Goal: Information Seeking & Learning: Learn about a topic

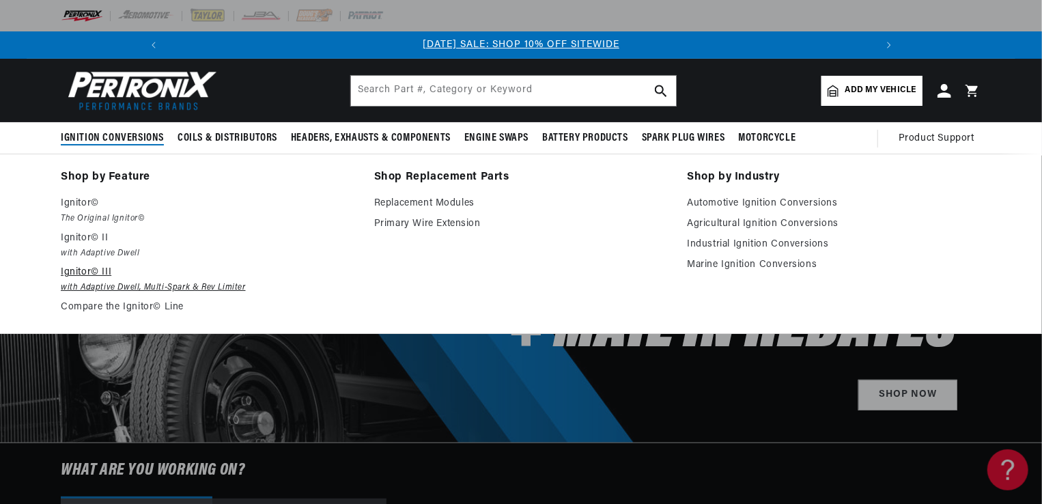
click at [93, 283] on em "with Adaptive Dwell, Multi-Spark & Rev Limiter" at bounding box center [208, 288] width 294 height 14
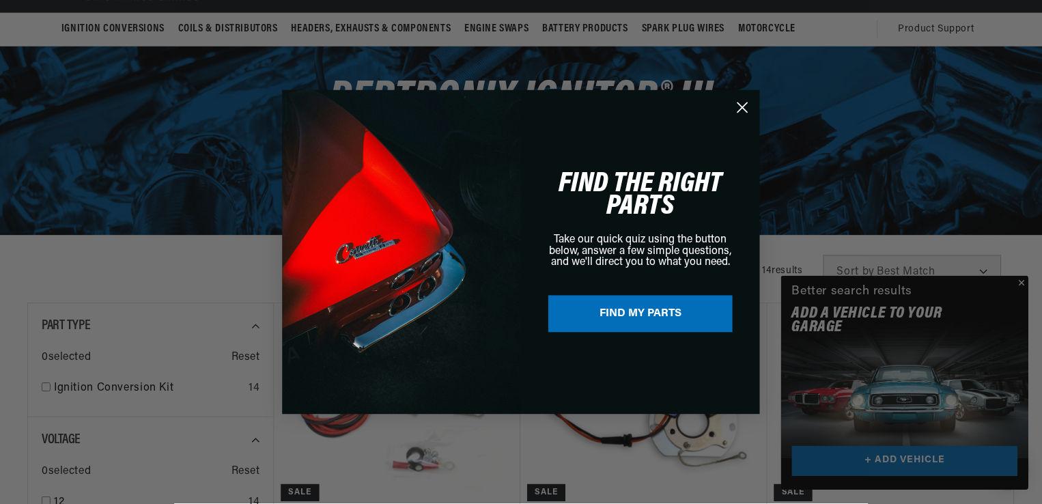
scroll to position [0, 730]
click at [740, 108] on circle "Close dialog" at bounding box center [743, 107] width 23 height 23
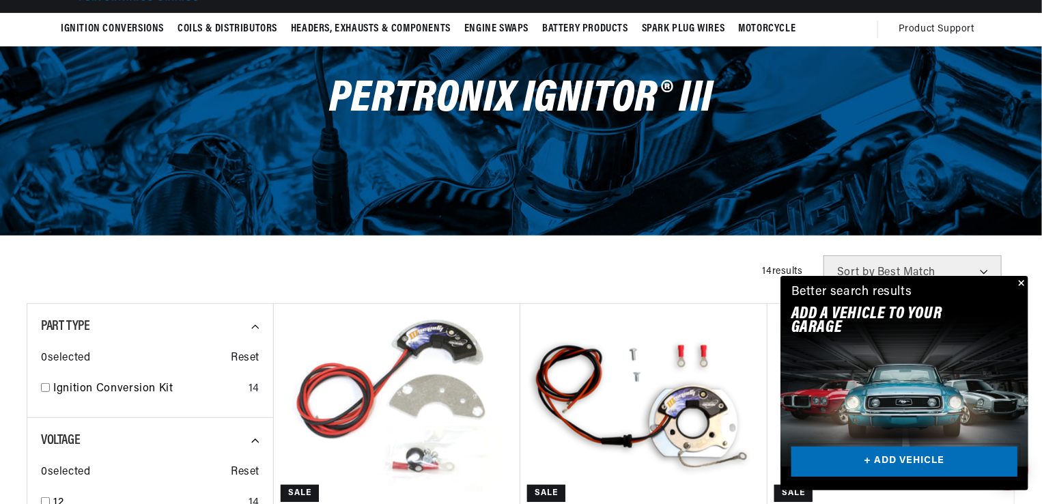
click at [874, 456] on link "+ ADD VEHICLE" at bounding box center [905, 462] width 226 height 31
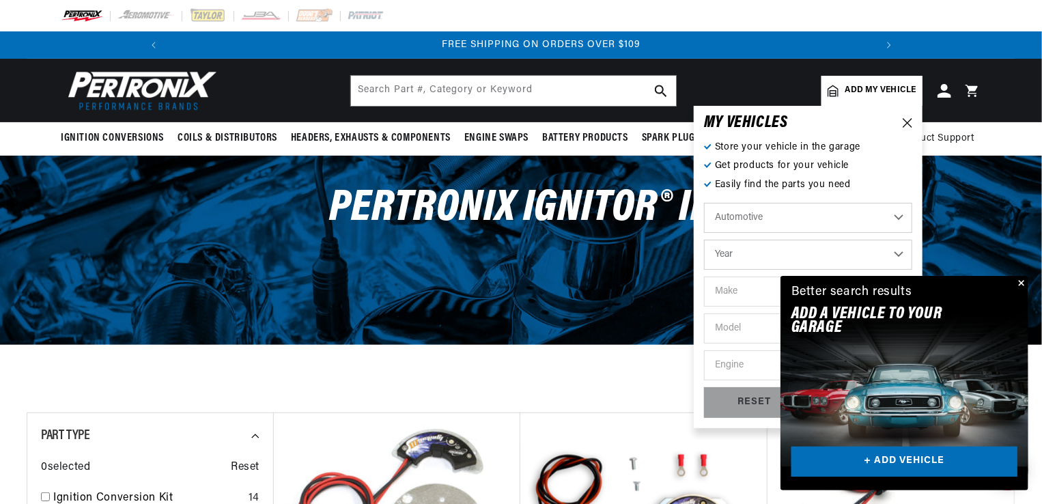
scroll to position [0, 1460]
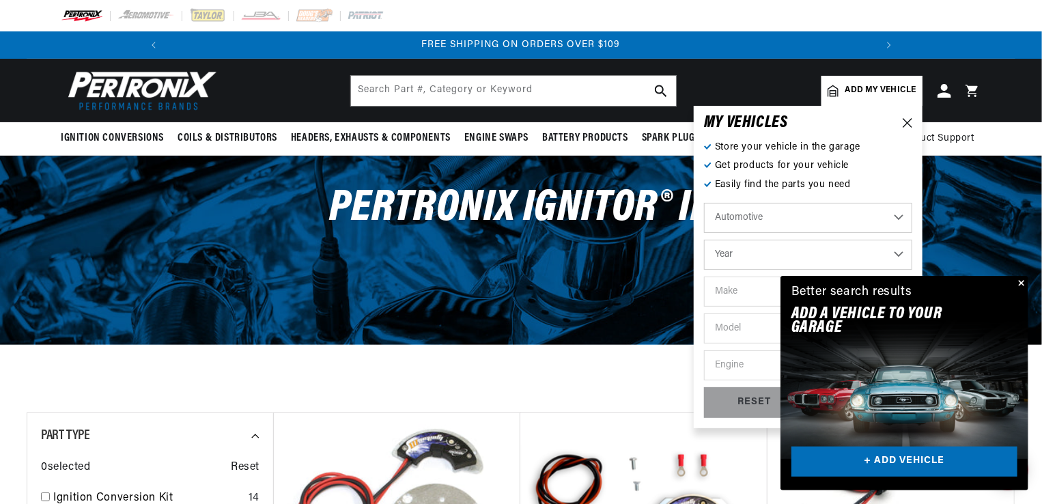
click at [744, 258] on select "Year 2022 2021 2020 2019 2018 2017 2016 2015 2014 2013 2012 2011 2010 2009 2008…" at bounding box center [808, 255] width 208 height 30
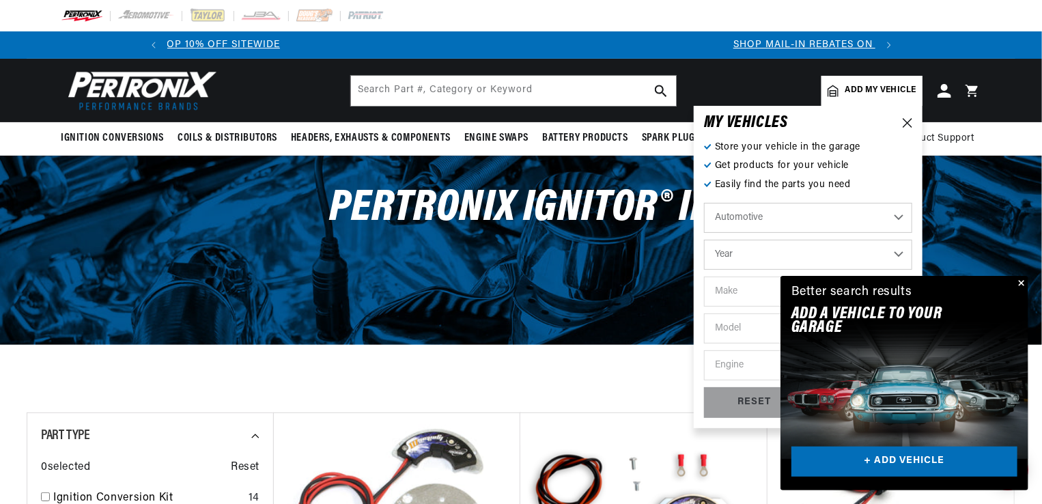
scroll to position [0, 0]
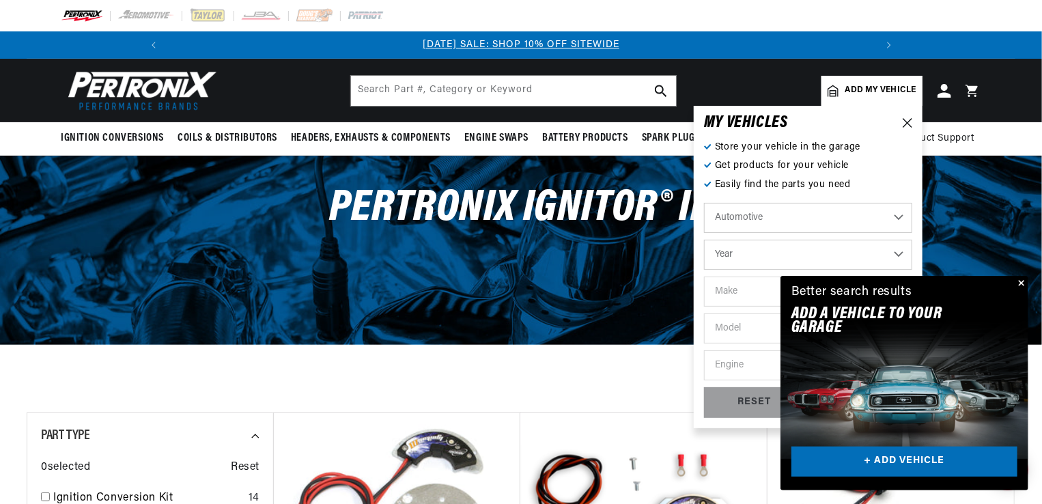
select select "2004"
click at [704, 240] on select "Year 2022 2021 2020 2019 2018 2017 2016 2015 2014 2013 2012 2011 2010 2009 2008…" at bounding box center [808, 255] width 208 height 30
click at [900, 257] on select "2022 2021 2020 2019 2018 2017 2016 2015 2014 2013 2012 2011 2010 2009 2008 2007…" at bounding box center [808, 255] width 208 height 30
click at [896, 253] on select "2022 2021 2020 2019 2018 2017 2016 2015 2014 2013 2012 2011 2010 2009 2008 2007…" at bounding box center [808, 255] width 208 height 30
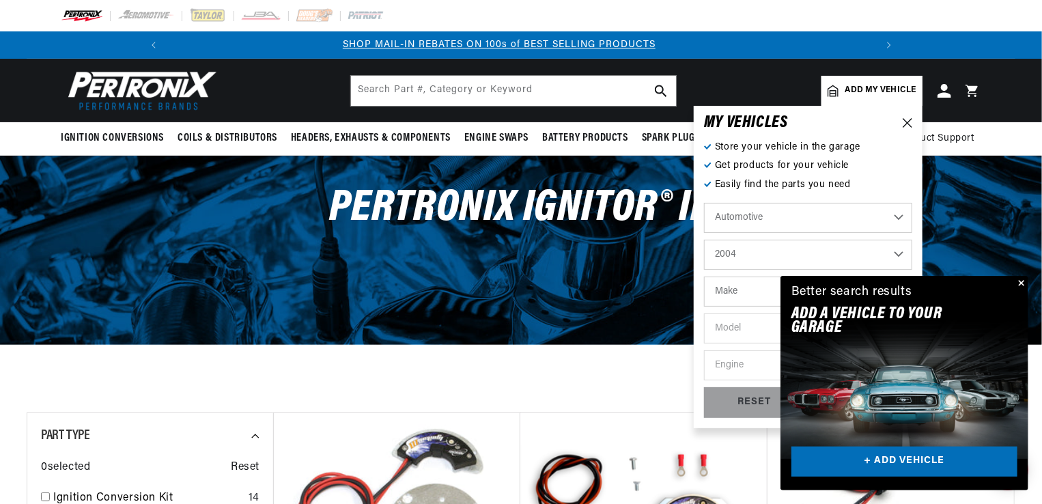
click at [896, 253] on select "2022 2021 2020 2019 2018 2017 2016 2015 2014 2013 2012 2011 2010 2009 2008 2007…" at bounding box center [808, 255] width 208 height 30
click at [704, 240] on select "2022 2021 2020 2019 2018 2017 2016 2015 2014 2013 2012 2011 2010 2009 2008 2007…" at bounding box center [808, 255] width 208 height 30
click at [897, 253] on select "2022 2021 2020 2019 2018 2017 2016 2015 2014 2013 2012 2011 2010 2009 2008 2007…" at bounding box center [808, 255] width 208 height 30
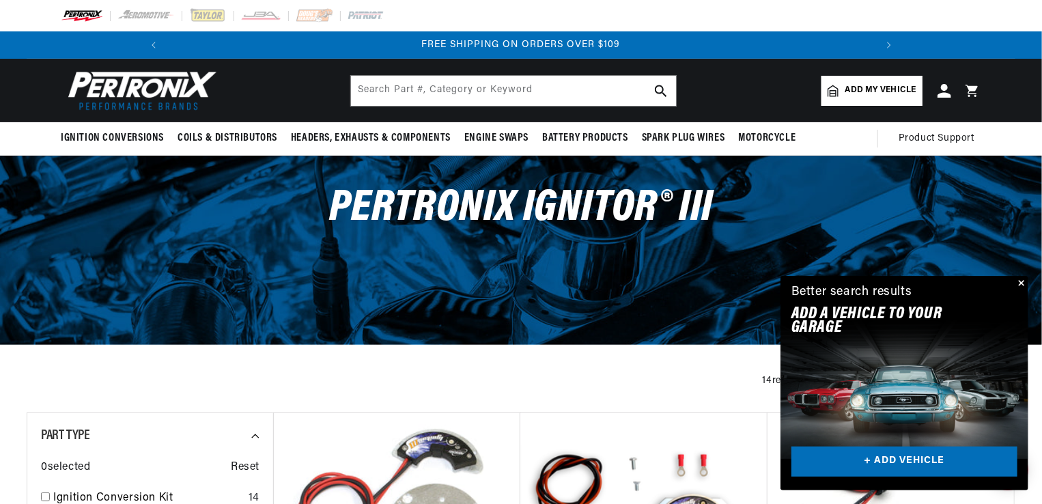
click at [1024, 281] on button "Close" at bounding box center [1020, 284] width 16 height 16
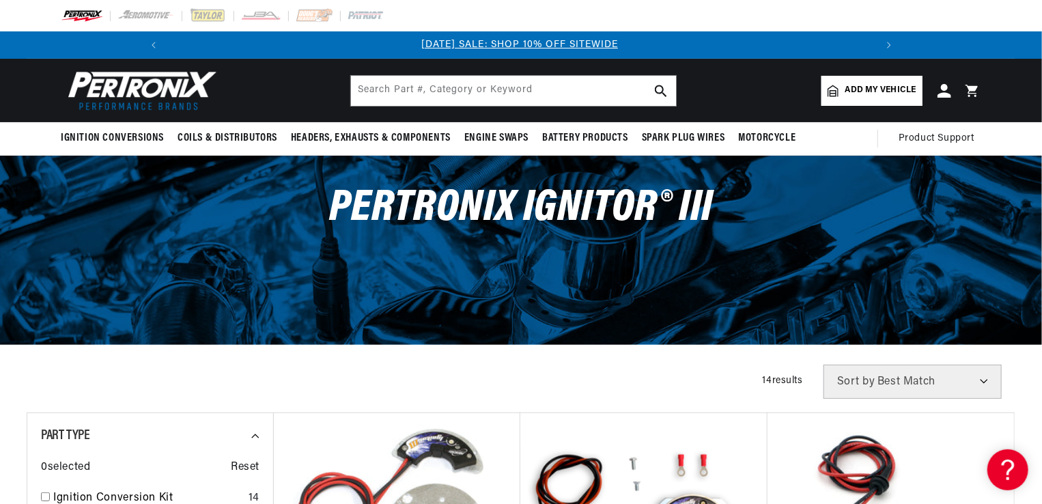
scroll to position [0, 0]
click at [877, 89] on span "Add my vehicle" at bounding box center [881, 90] width 71 height 13
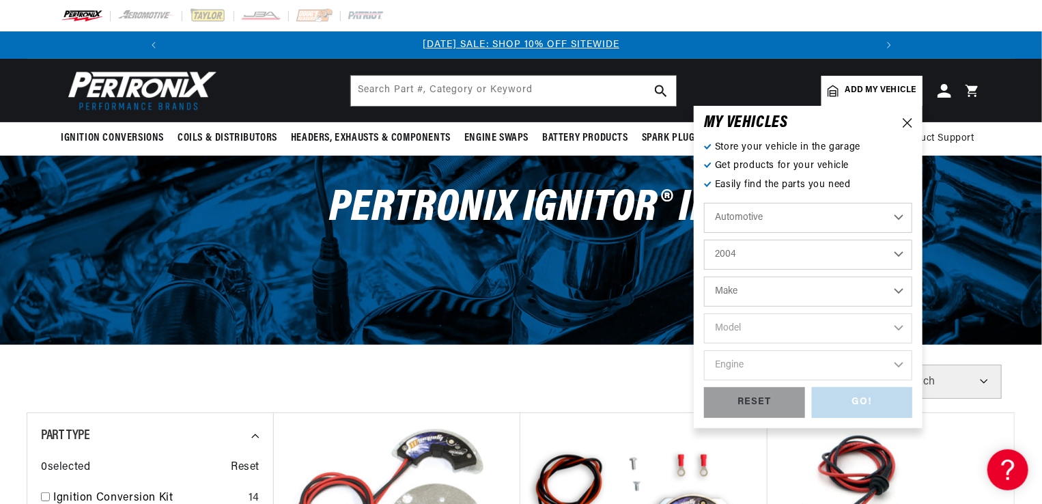
click at [896, 253] on select "2022 2021 2020 2019 2018 2017 2016 2015 2014 2013 2012 2011 2010 2009 2008 2007…" at bounding box center [808, 255] width 208 height 30
click at [704, 240] on select "2022 2021 2020 2019 2018 2017 2016 2015 2014 2013 2012 2011 2010 2009 2008 2007…" at bounding box center [808, 255] width 208 height 30
select select "1974"
click at [899, 293] on select "Make Alfa Romeo American Motors Aston Martin Audi Austin Avanti BMW Buick Cadil…" at bounding box center [808, 292] width 208 height 30
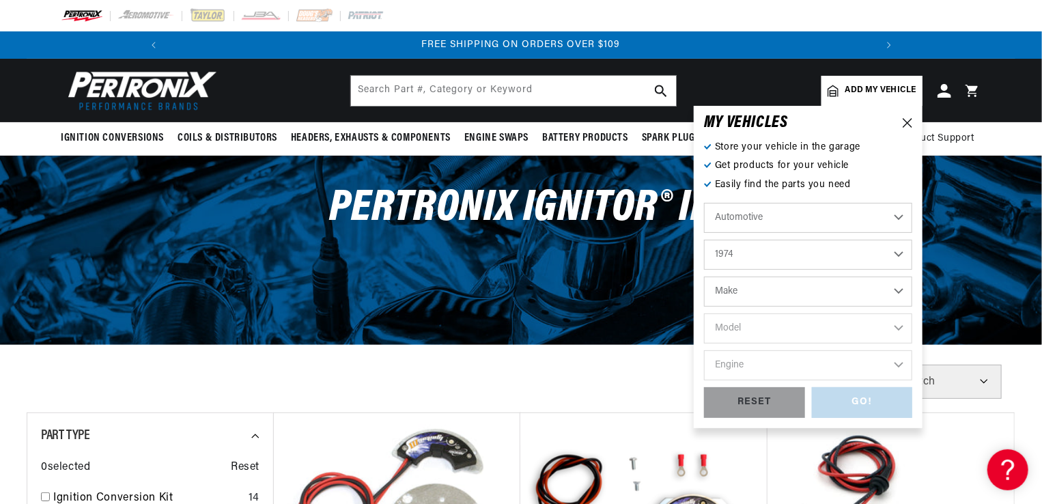
select select "Ford"
click at [704, 277] on select "Make Alfa Romeo American Motors Aston Martin Audi Austin Avanti BMW Buick Cadil…" at bounding box center [808, 292] width 208 height 30
select select "Ford"
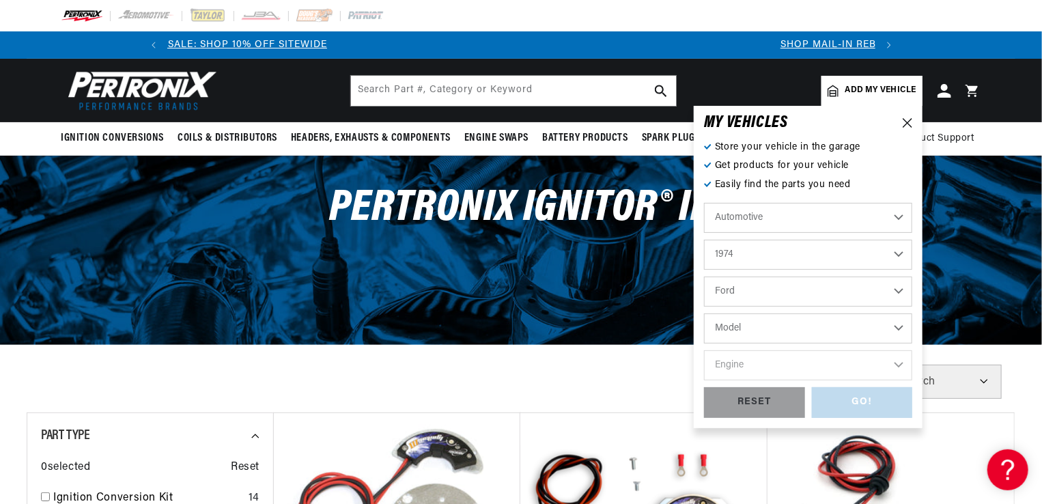
scroll to position [0, 60]
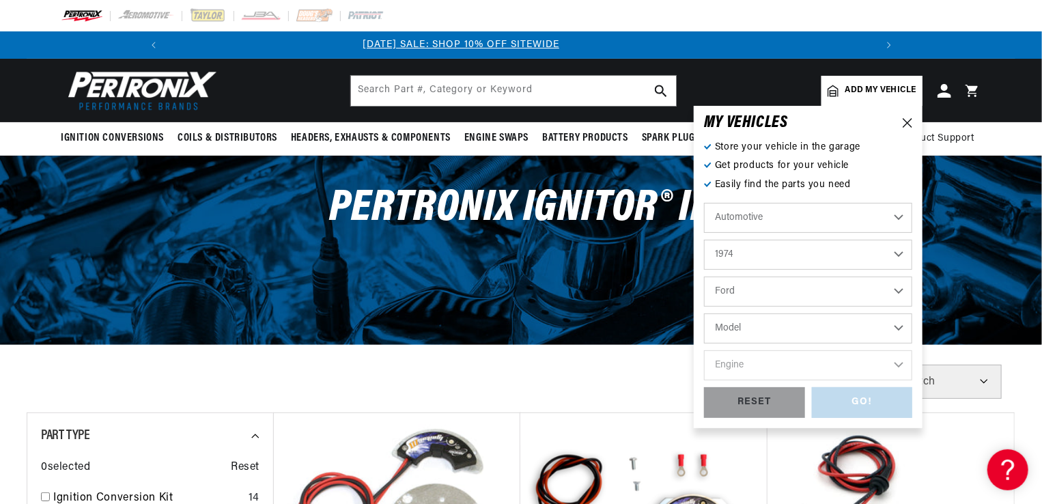
click at [899, 328] on select "Model Bronco Country Sedan Country Squire Custom 500 E-100 Econoline E-200 Econ…" at bounding box center [808, 328] width 208 height 30
select select "Bronco"
click at [704, 313] on select "Model Bronco Country Sedan Country Squire Custom 500 E-100 Econoline E-200 Econ…" at bounding box center [808, 328] width 208 height 30
select select "Bronco"
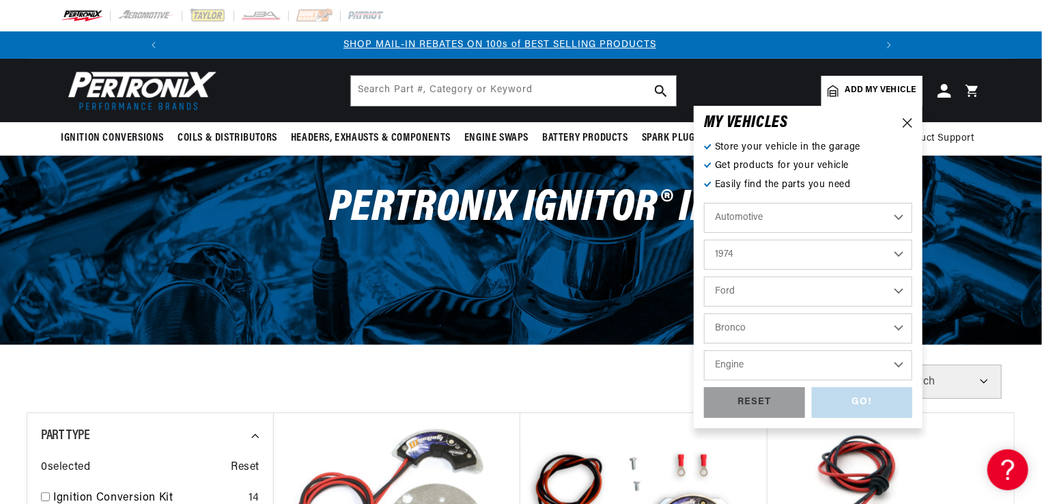
scroll to position [0, 730]
click at [897, 357] on select "Engine 171cid / 2.8L 200cid / 3.3L 289cid / 4.7L 302cid / 5.0L" at bounding box center [808, 365] width 208 height 30
select select "302cid-5.0L"
click at [704, 350] on select "Engine 171cid / 2.8L 200cid / 3.3L 289cid / 4.7L 302cid / 5.0L" at bounding box center [808, 365] width 208 height 30
select select "302cid-5.0L"
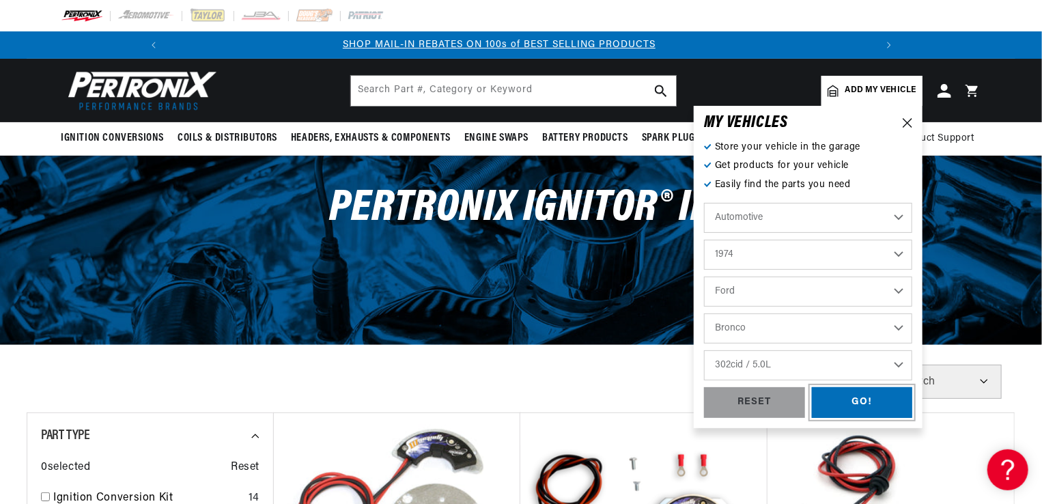
click at [867, 404] on div "GO!" at bounding box center [862, 402] width 101 height 31
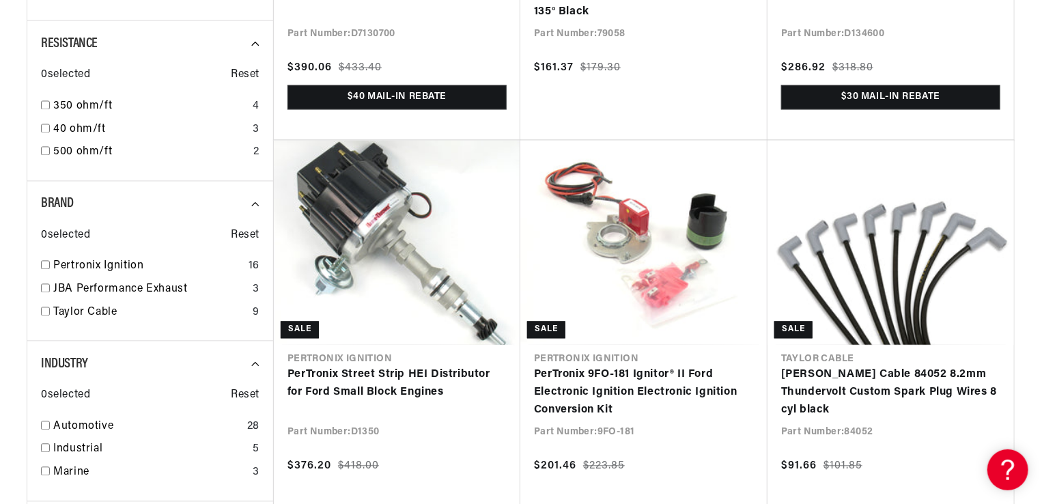
scroll to position [0, 1460]
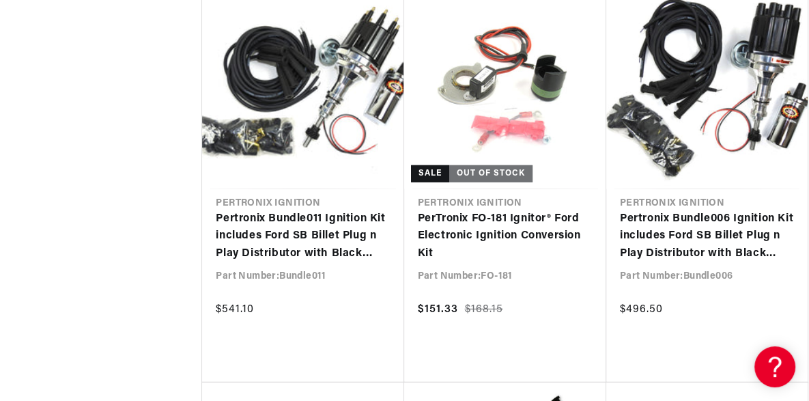
scroll to position [0, 1372]
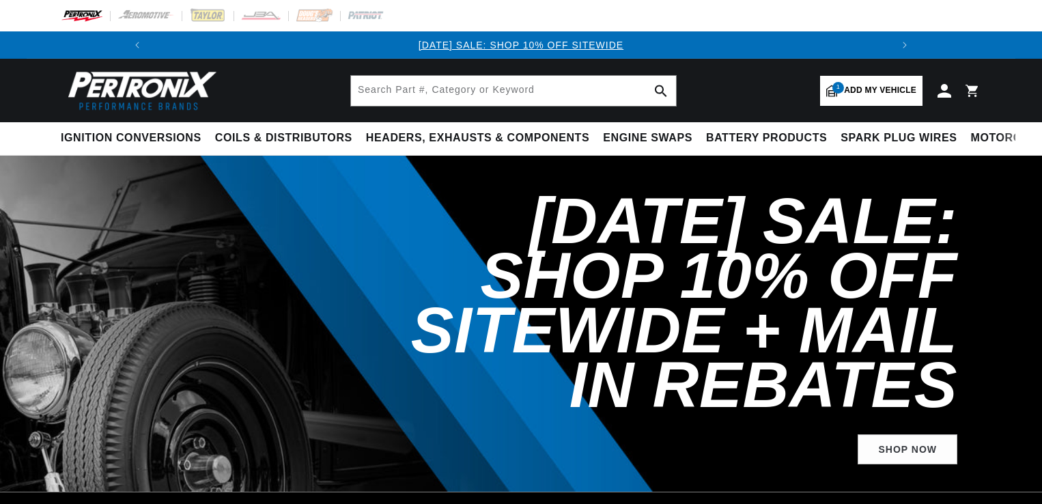
select select "1974"
select select "Ford"
select select "302cid-5.0L"
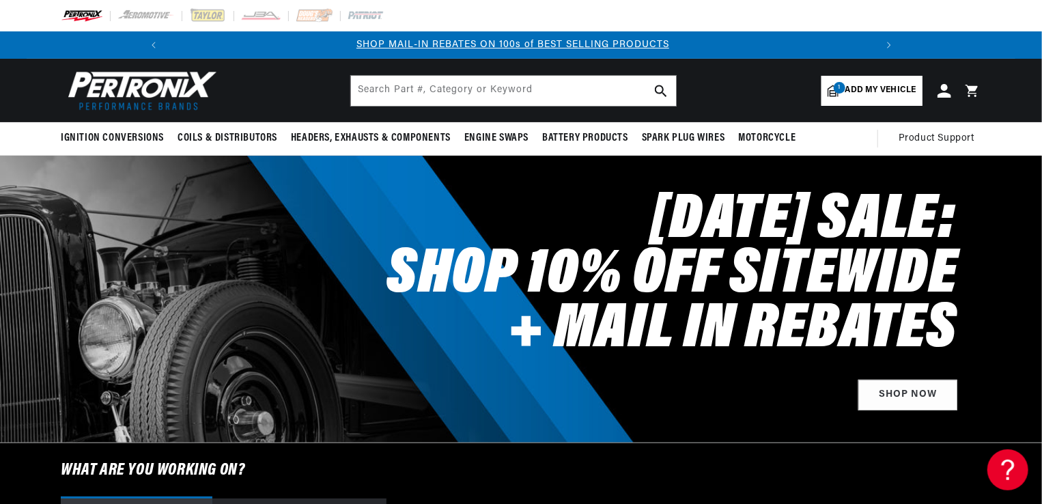
scroll to position [0, 730]
click at [839, 87] on span "1" at bounding box center [840, 88] width 12 height 12
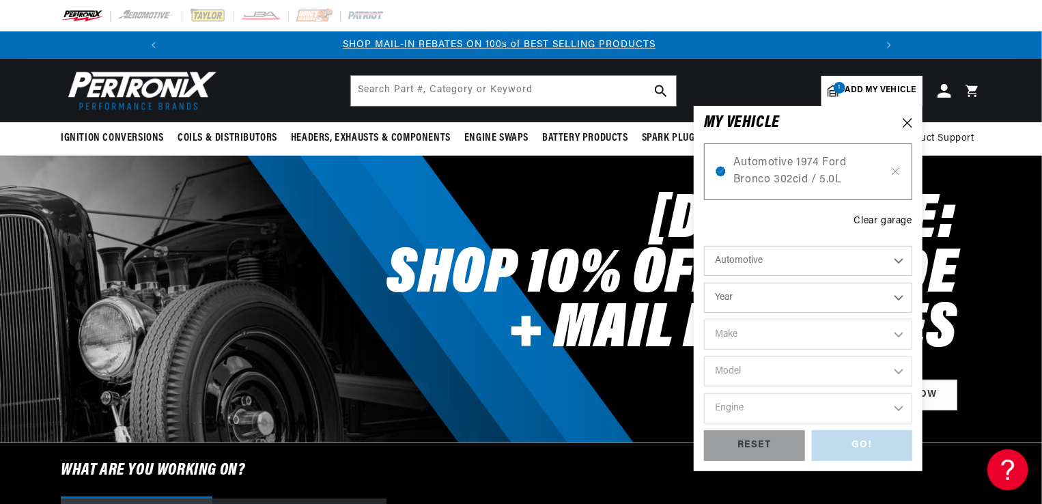
click at [880, 438] on div "GO! RESET" at bounding box center [808, 445] width 208 height 31
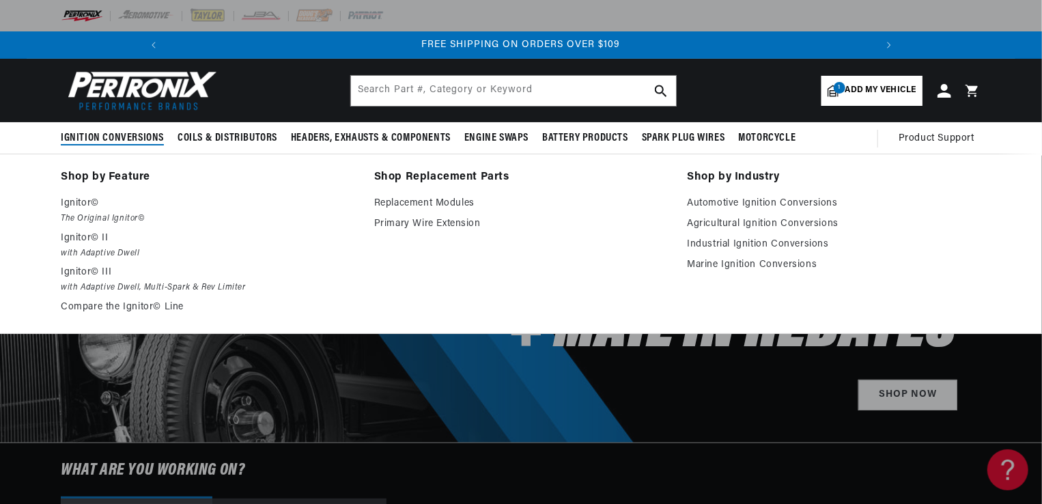
click at [101, 141] on span "Ignition Conversions" at bounding box center [112, 138] width 103 height 14
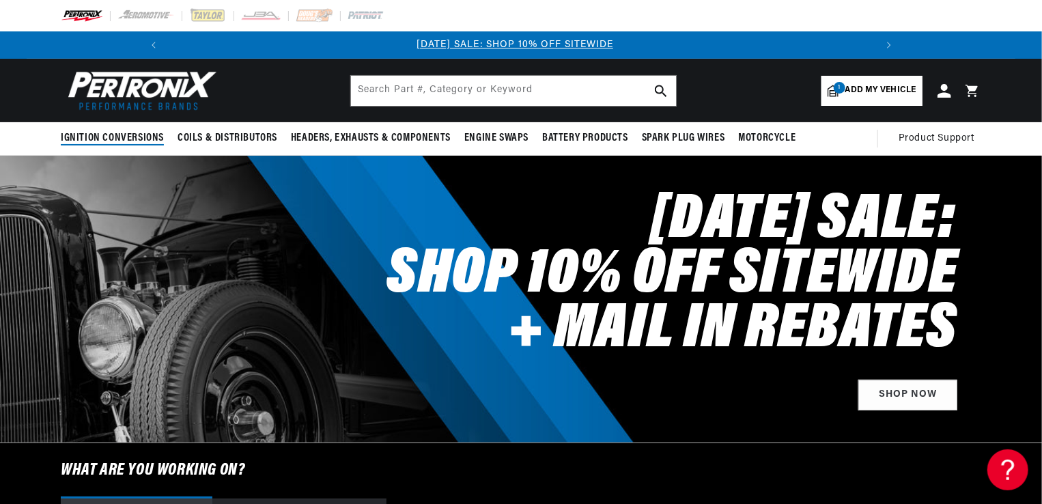
scroll to position [0, 0]
click at [101, 141] on span "Ignition Conversions" at bounding box center [112, 138] width 103 height 14
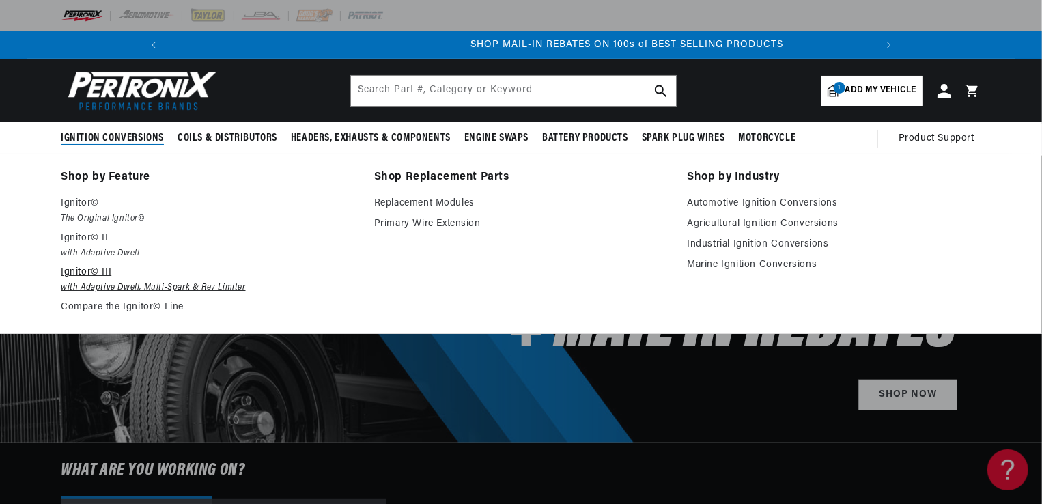
scroll to position [0, 730]
click at [89, 281] on em "with Adaptive Dwell, Multi-Spark & Rev Limiter" at bounding box center [208, 288] width 294 height 14
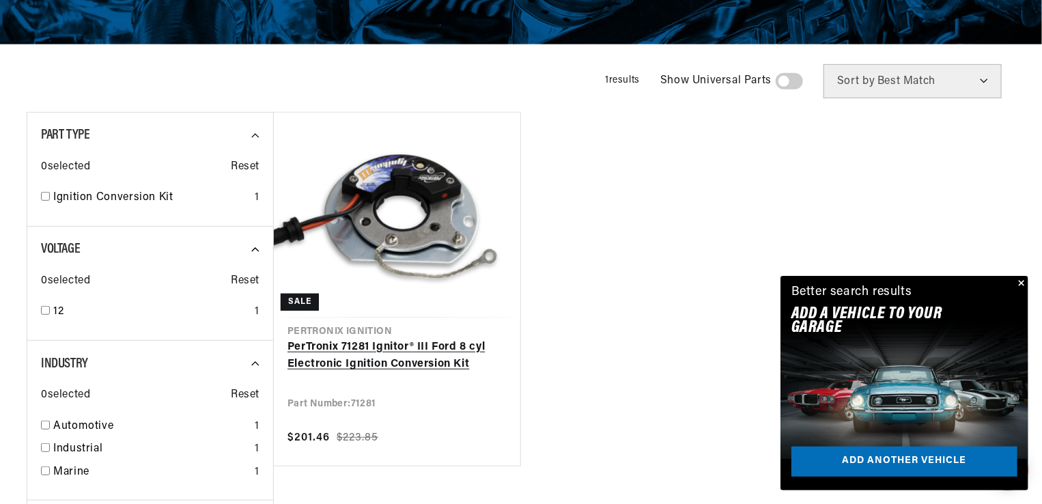
scroll to position [0, 730]
click at [363, 359] on link "PerTronix 71281 Ignitor® III Ford 8 cyl Electronic Ignition Conversion Kit" at bounding box center [397, 356] width 219 height 35
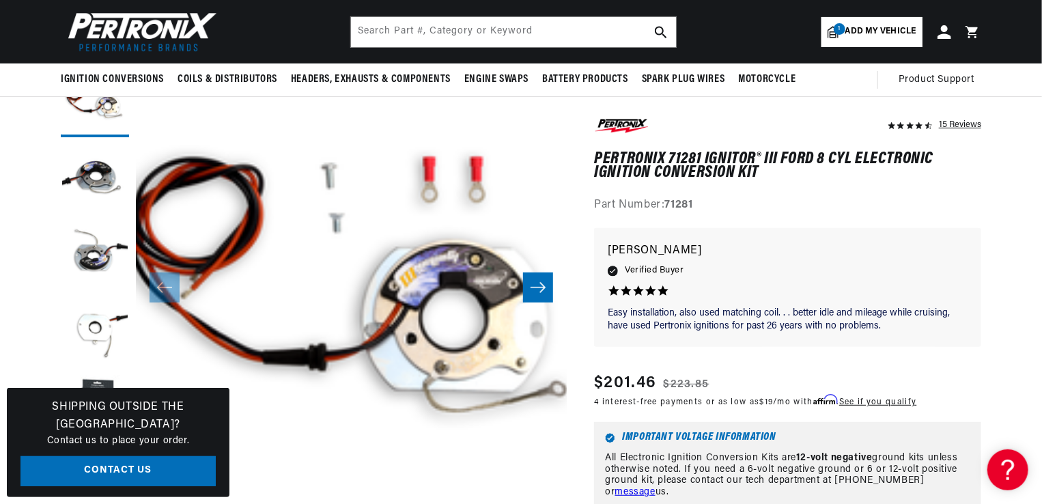
scroll to position [164, 0]
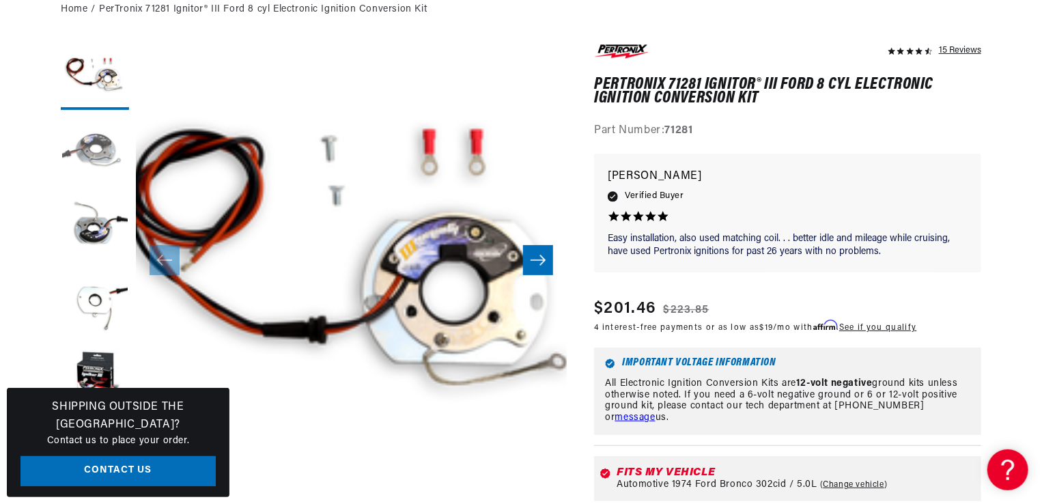
click at [92, 145] on button "Load image 2 in gallery view" at bounding box center [95, 151] width 68 height 68
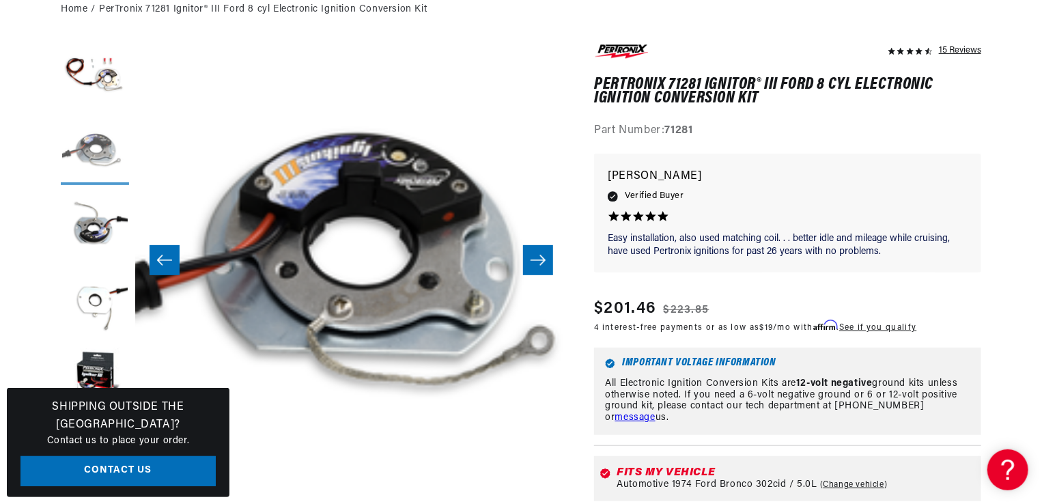
scroll to position [0, 730]
click at [90, 228] on button "Load image 3 in gallery view" at bounding box center [95, 226] width 68 height 68
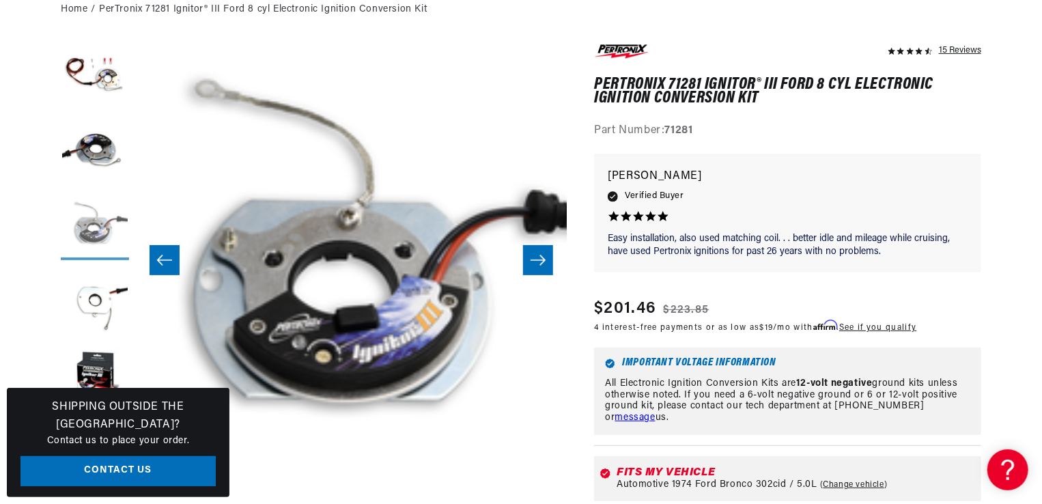
scroll to position [0, 1460]
click at [92, 310] on button "Load image 4 in gallery view" at bounding box center [95, 301] width 68 height 68
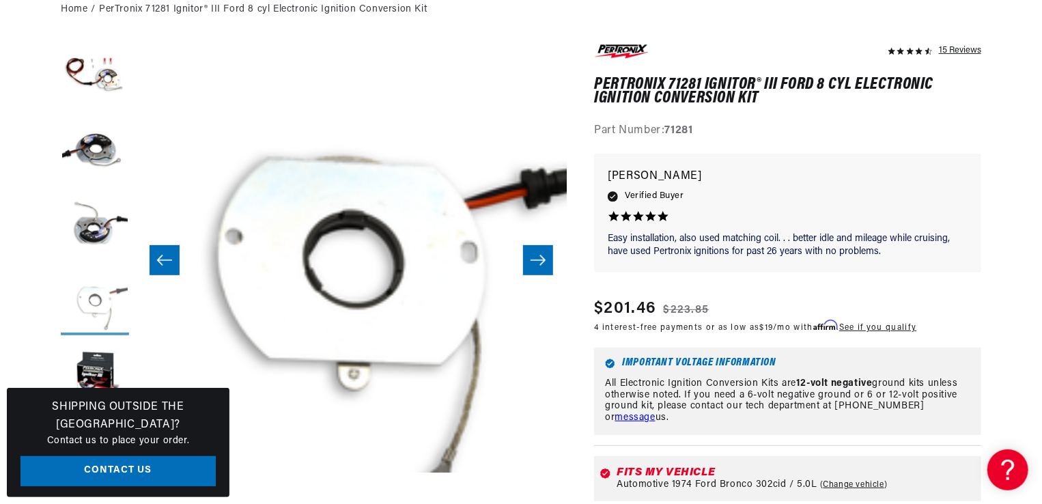
scroll to position [0, 0]
click at [93, 365] on button "Load image 5 in gallery view" at bounding box center [95, 376] width 68 height 68
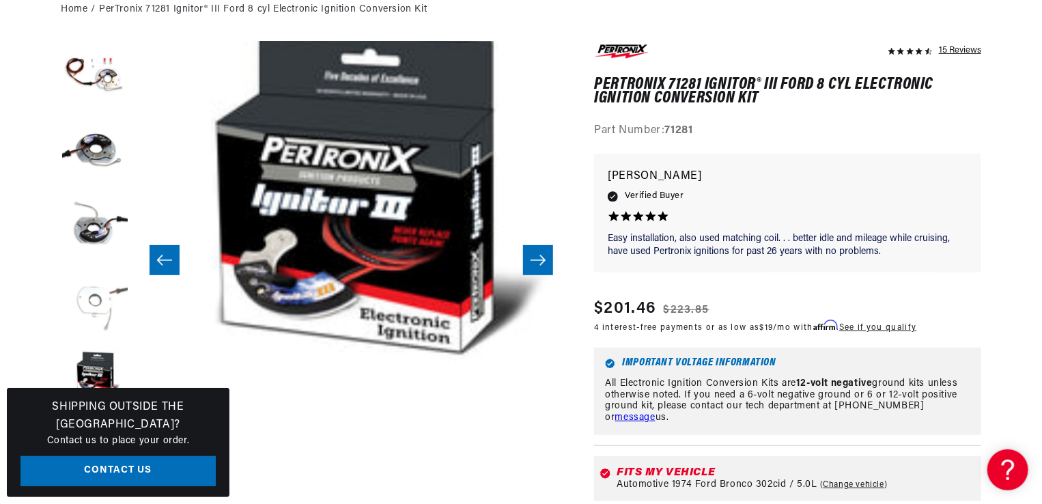
scroll to position [0, 730]
click at [93, 391] on button "Open media 5 in modal" at bounding box center [93, 391] width 0 height 0
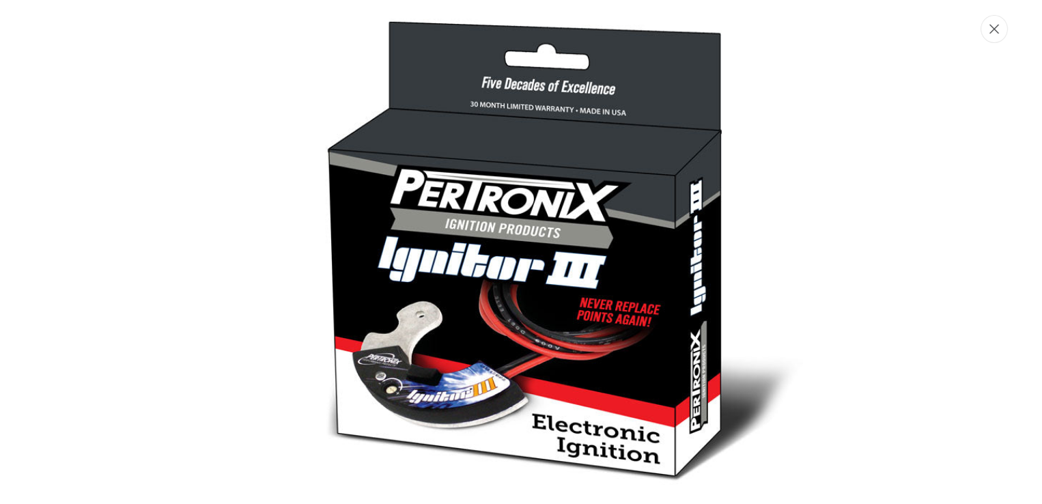
scroll to position [0, 1460]
click at [994, 33] on icon "Close" at bounding box center [996, 29] width 10 height 10
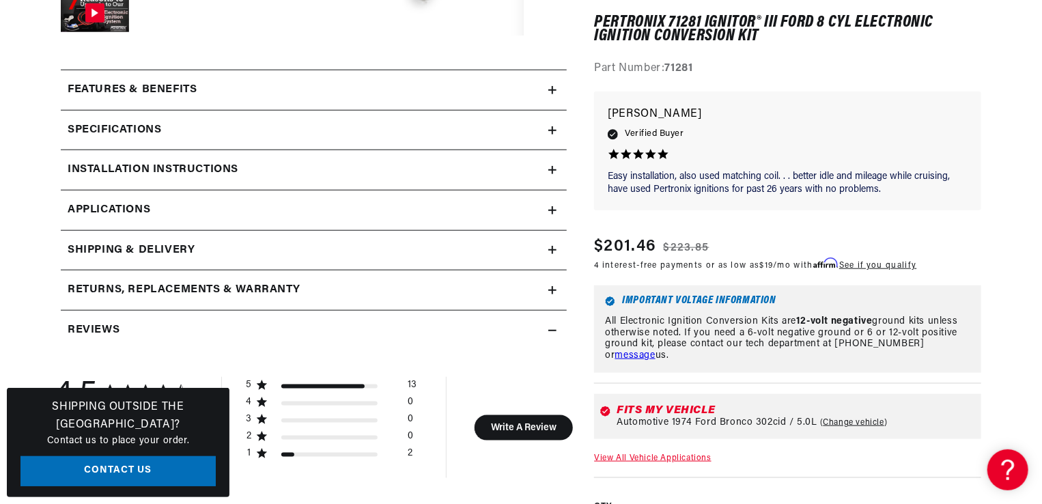
scroll to position [16, 1294]
click at [164, 86] on h2 "Features & Benefits" at bounding box center [132, 90] width 129 height 18
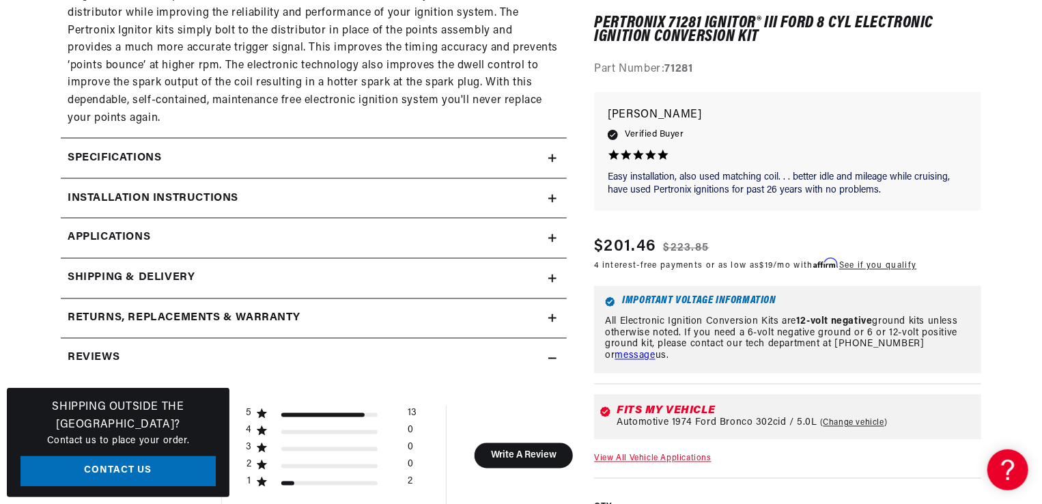
scroll to position [0, 730]
click at [112, 236] on span "Applications" at bounding box center [109, 238] width 83 height 18
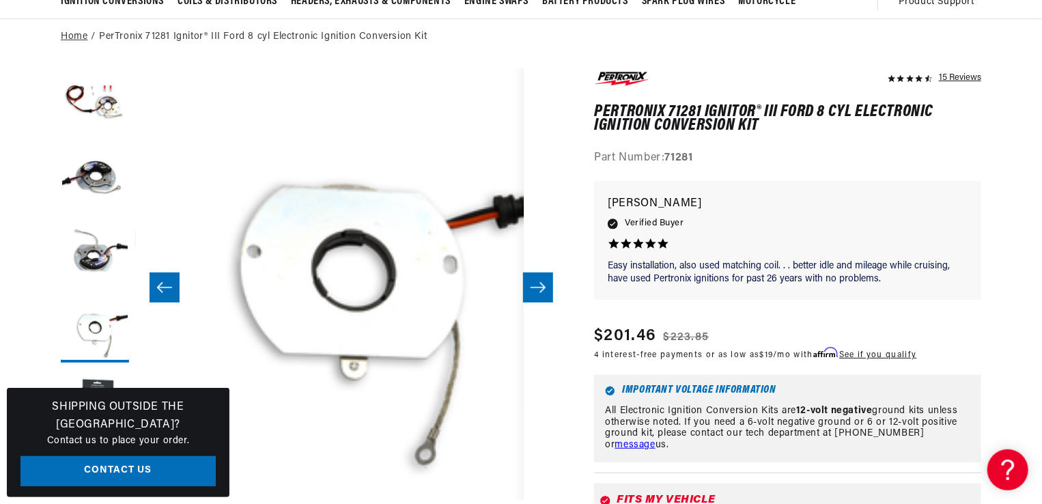
click at [81, 44] on link "Home" at bounding box center [74, 36] width 27 height 15
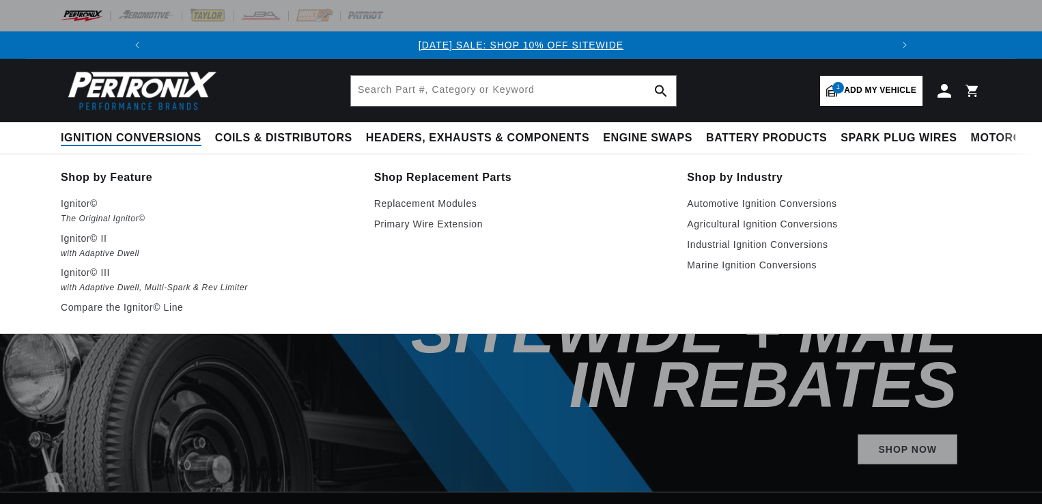
select select "1974"
select select "Ford"
select select "302cid-5.0L"
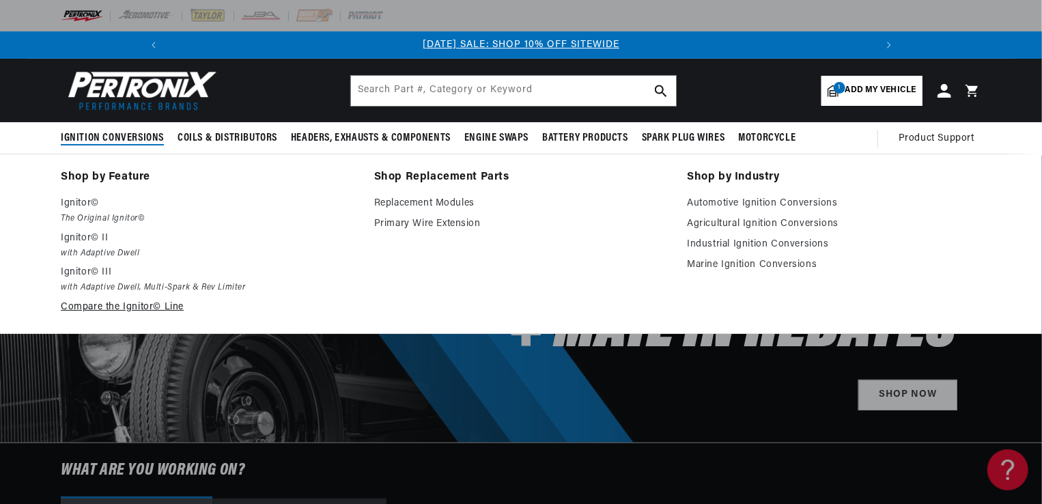
click at [110, 307] on link "Compare the Ignitor© Line" at bounding box center [208, 307] width 294 height 16
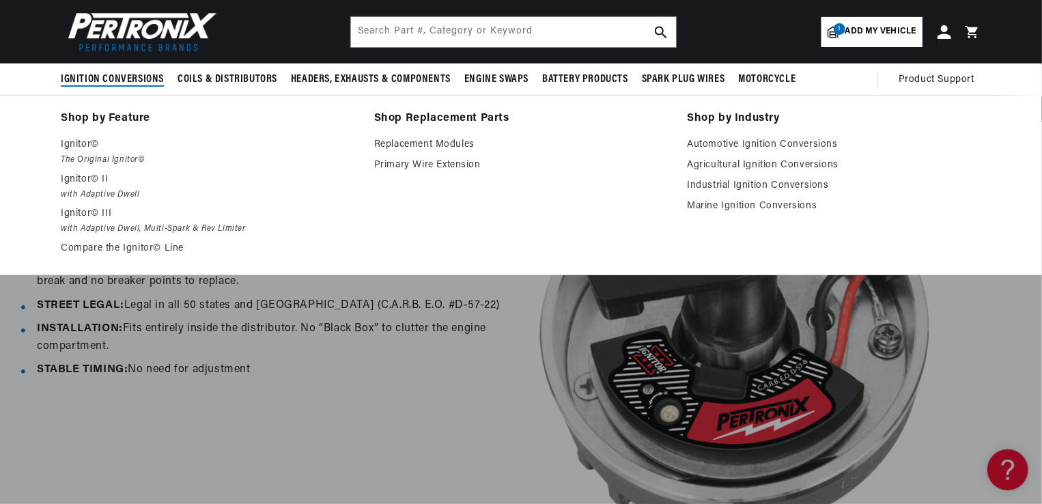
scroll to position [0, 730]
click at [91, 158] on em "The Original Ignitor©" at bounding box center [208, 160] width 294 height 14
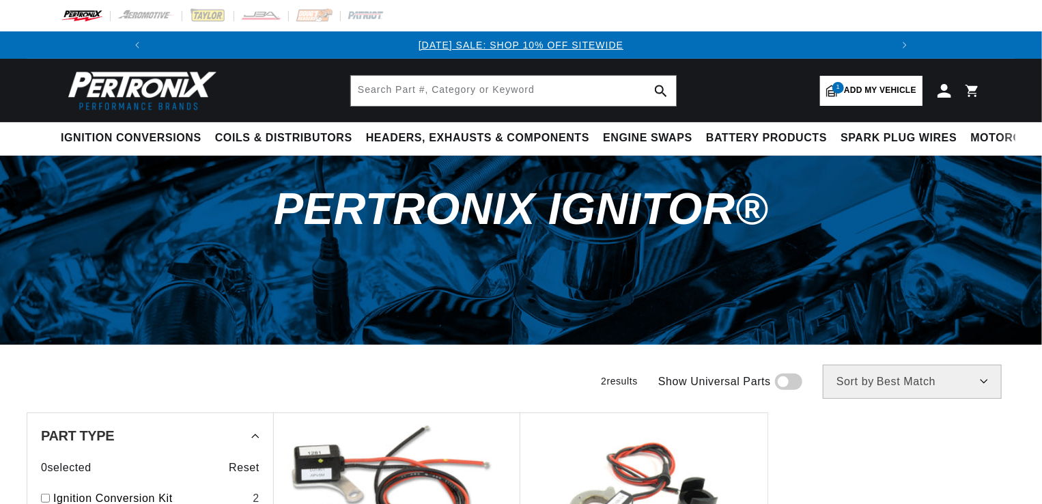
click at [91, 158] on div "PerTronix Ignitor®" at bounding box center [521, 216] width 989 height 120
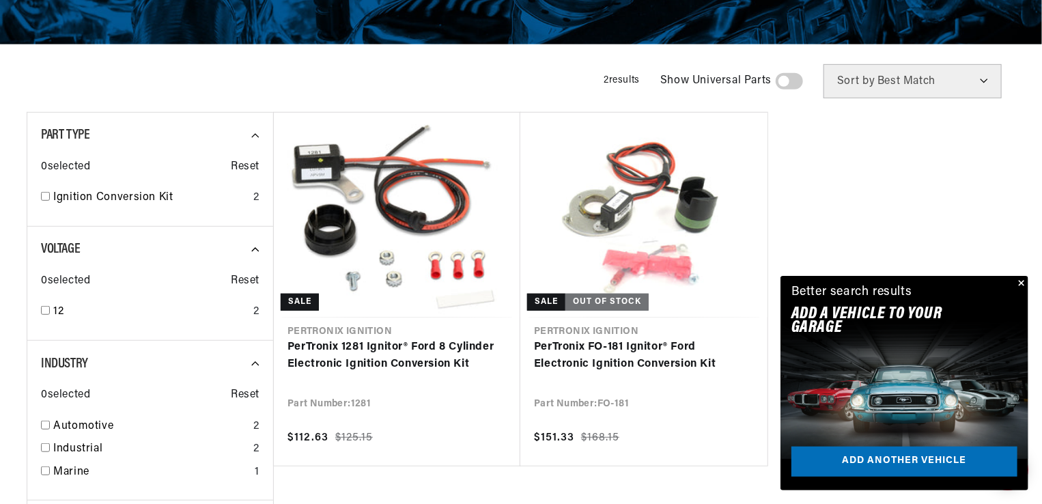
scroll to position [0, 1460]
click at [90, 158] on span "0 selected" at bounding box center [65, 167] width 49 height 18
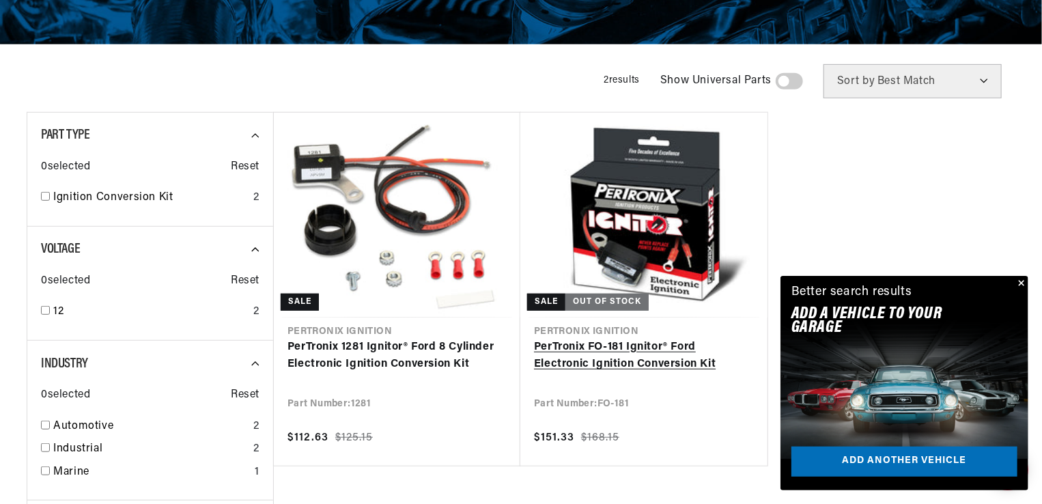
scroll to position [0, 730]
click at [639, 365] on link "PerTronix FO-181 Ignitor® Ford Electronic Ignition Conversion Kit" at bounding box center [644, 356] width 220 height 35
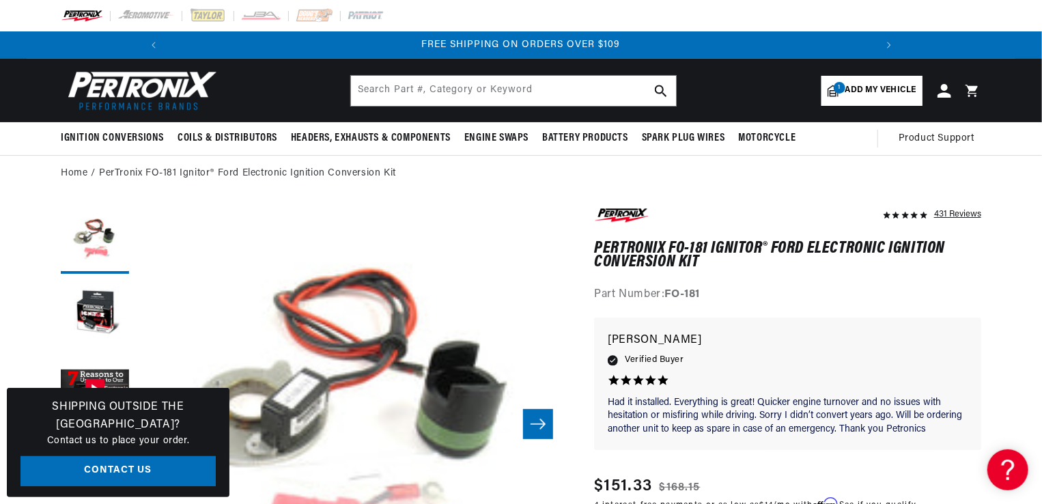
click at [546, 424] on icon "Slide right" at bounding box center [538, 424] width 16 height 14
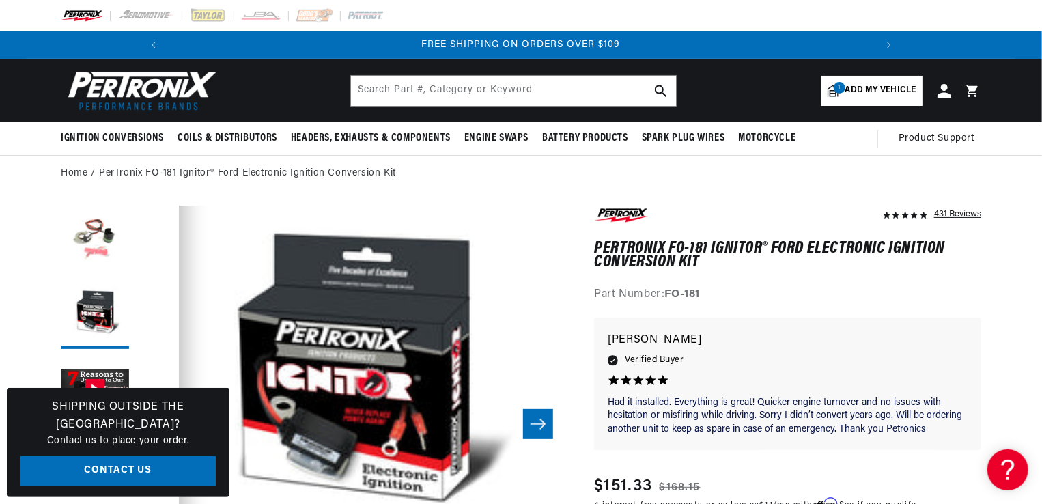
click at [540, 419] on icon "Slide right" at bounding box center [538, 424] width 16 height 14
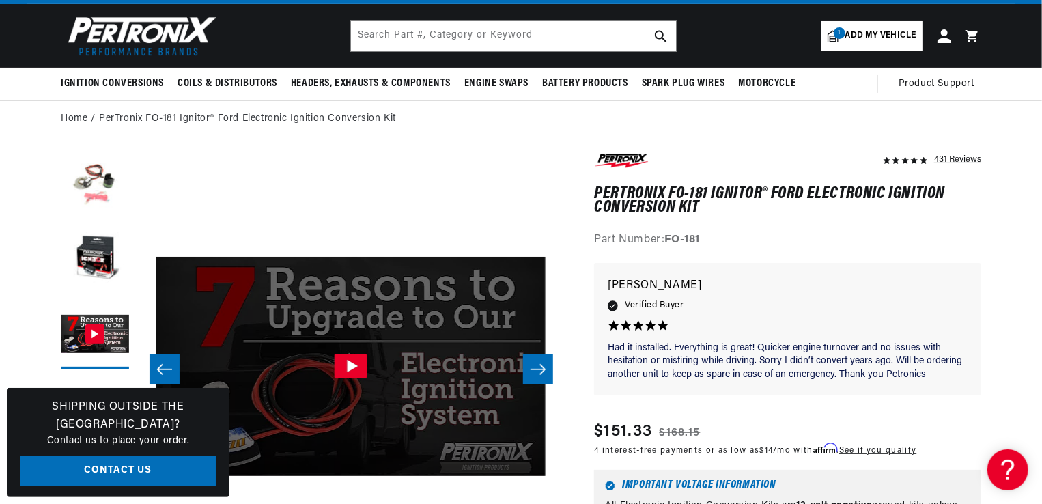
scroll to position [0, 6]
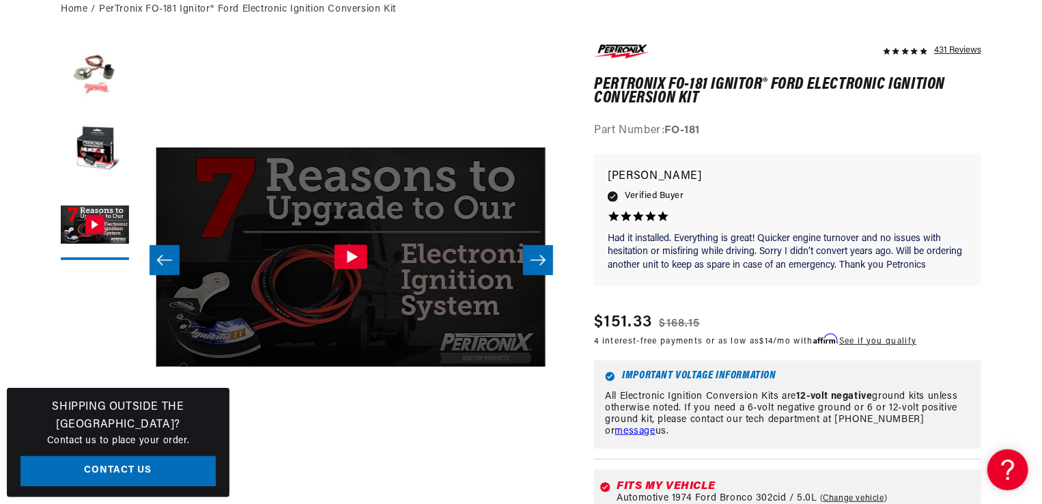
click at [535, 263] on icon "Slide right" at bounding box center [538, 260] width 16 height 14
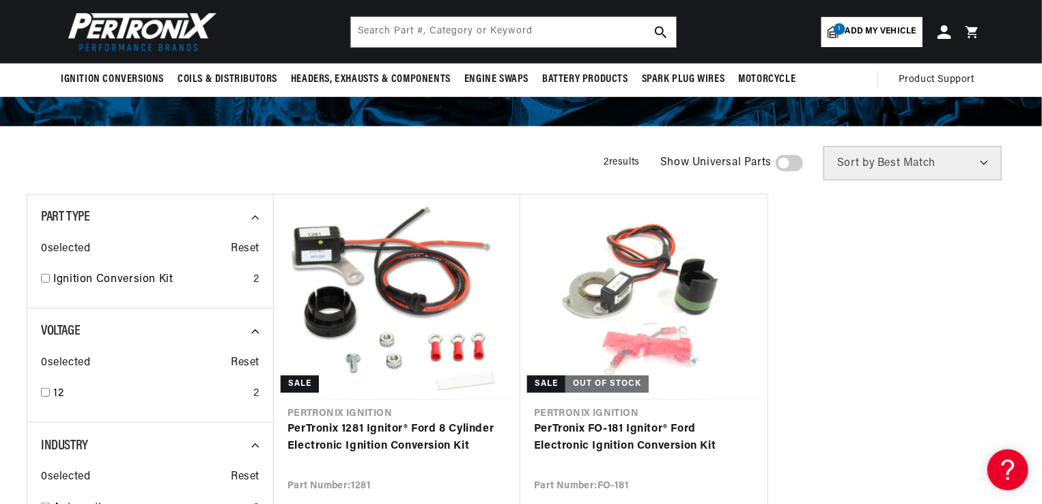
scroll to position [191, 0]
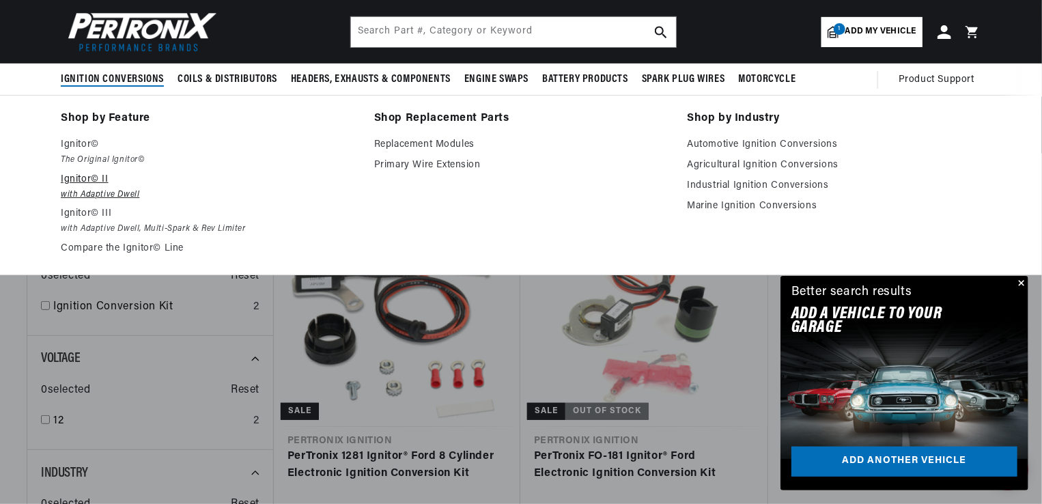
click at [107, 193] on em "with Adaptive Dwell" at bounding box center [208, 195] width 294 height 14
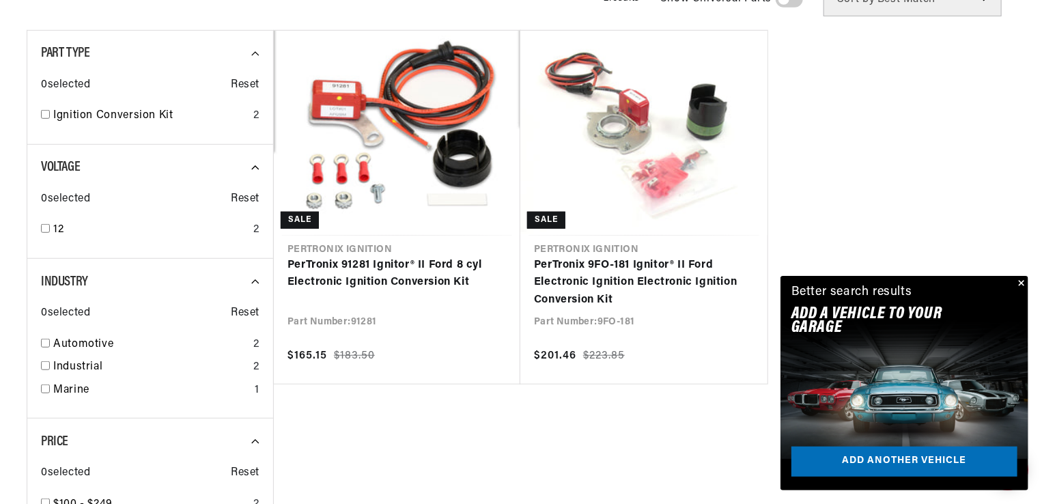
scroll to position [0, 730]
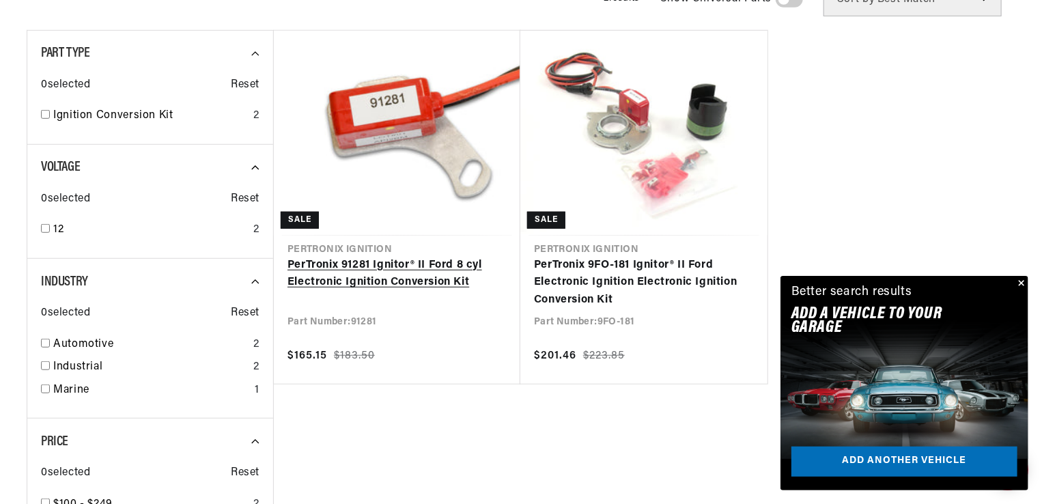
click at [399, 278] on link "PerTronix 91281 Ignitor® II Ford 8 cyl Electronic Ignition Conversion Kit" at bounding box center [397, 274] width 219 height 35
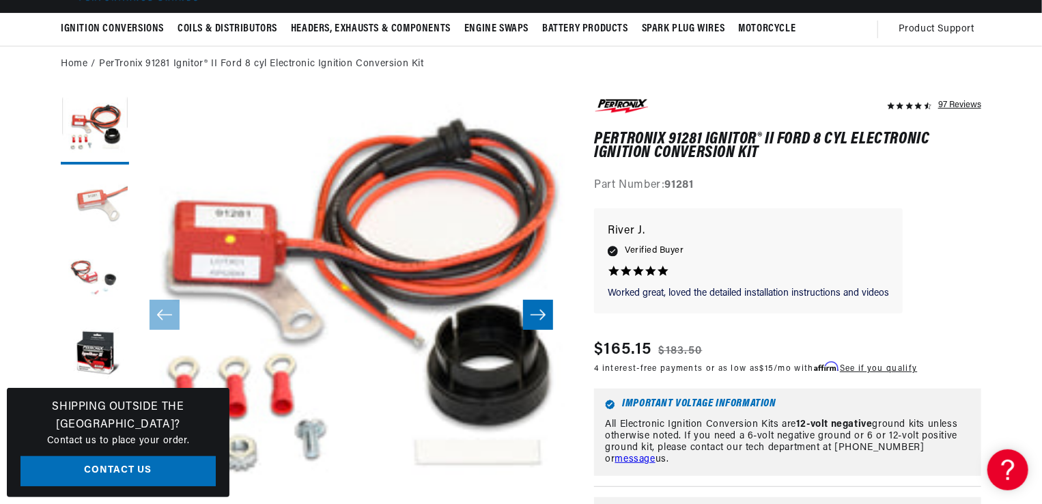
click at [88, 198] on button "Load image 2 in gallery view" at bounding box center [95, 205] width 68 height 68
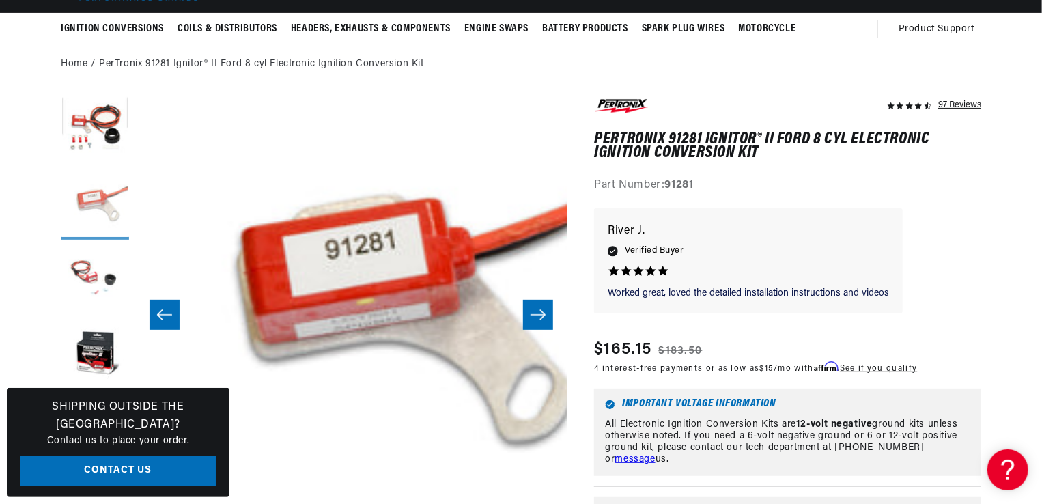
scroll to position [0, 431]
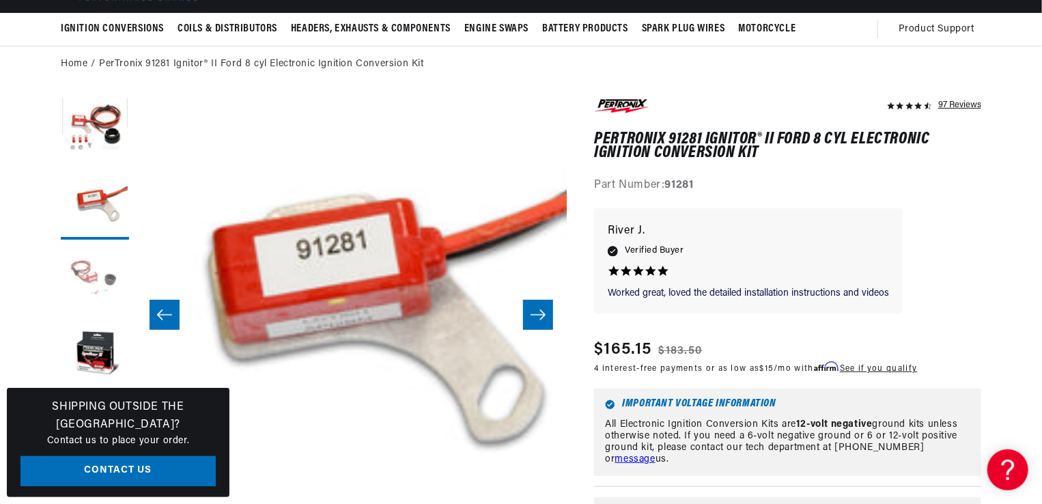
click at [87, 266] on button "Load image 3 in gallery view" at bounding box center [95, 281] width 68 height 68
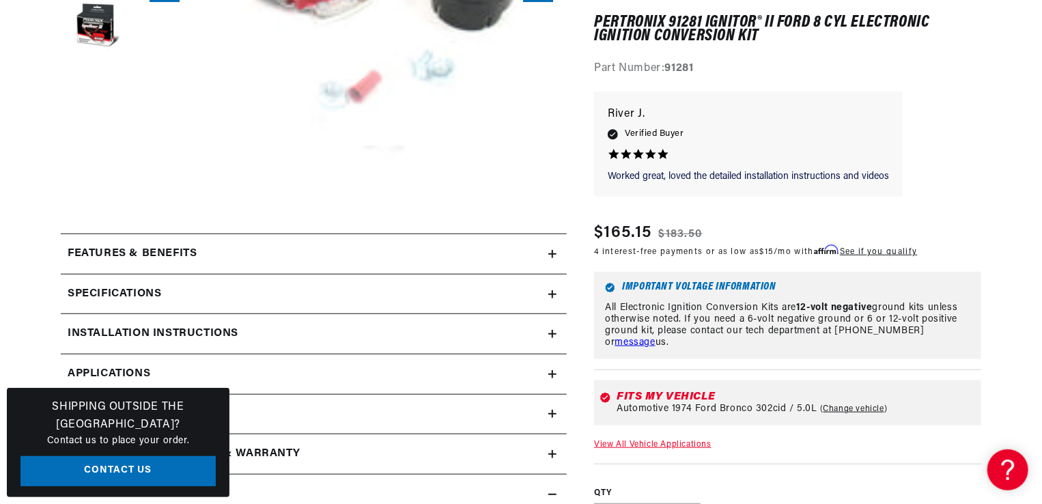
scroll to position [0, 1460]
click at [112, 335] on h2 "Installation instructions" at bounding box center [153, 334] width 171 height 18
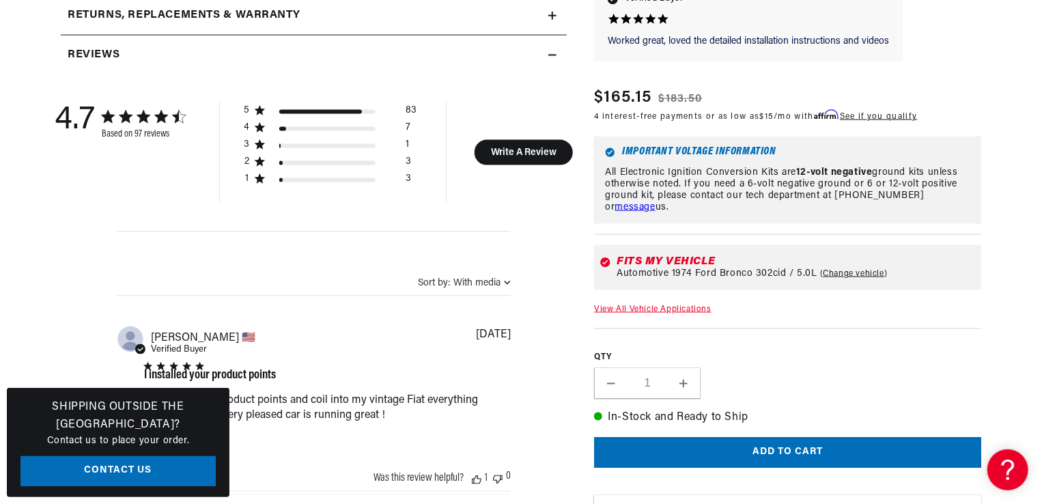
scroll to position [0, 0]
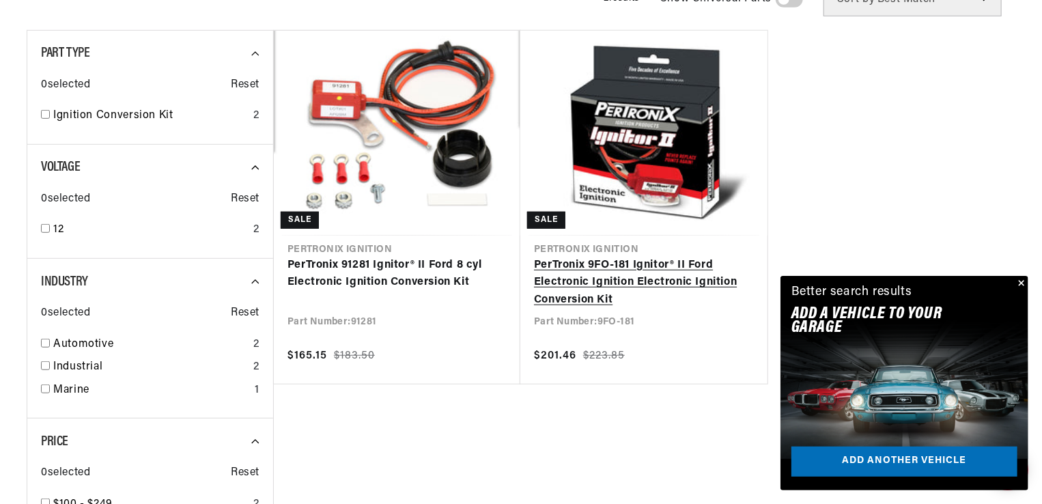
scroll to position [0, 730]
click at [637, 270] on link "PerTronix 9FO-181 Ignitor® II Ford Electronic Ignition Electronic Ignition Conv…" at bounding box center [644, 283] width 220 height 53
